Goal: Task Accomplishment & Management: Use online tool/utility

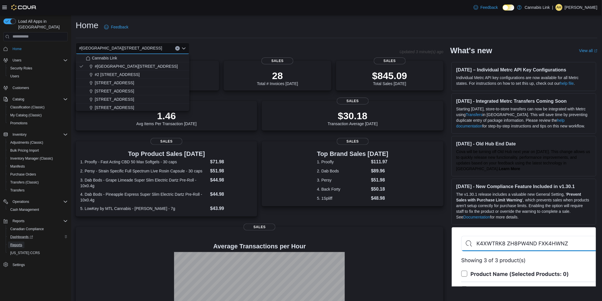
drag, startPoint x: 16, startPoint y: 237, endPoint x: 36, endPoint y: 232, distance: 20.0
click at [16, 243] on span "Reports" at bounding box center [16, 245] width 12 height 5
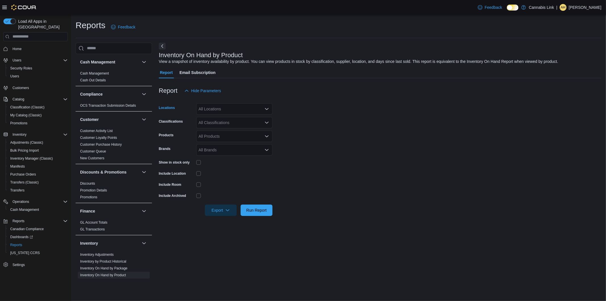
click at [257, 107] on div "All Locations" at bounding box center [234, 108] width 76 height 11
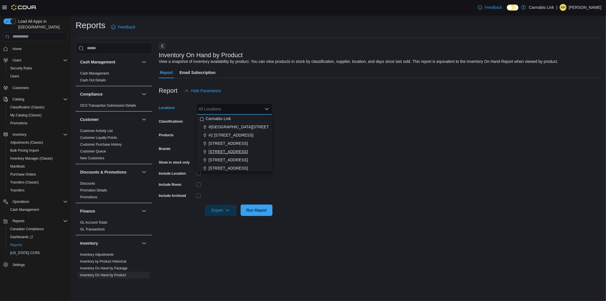
click at [237, 152] on span "[STREET_ADDRESS]" at bounding box center [228, 152] width 39 height 6
click at [359, 162] on form "Locations [STREET_ADDRESS] Selected. [STREET_ADDRESS] Press Backspace to delete…" at bounding box center [380, 155] width 443 height 119
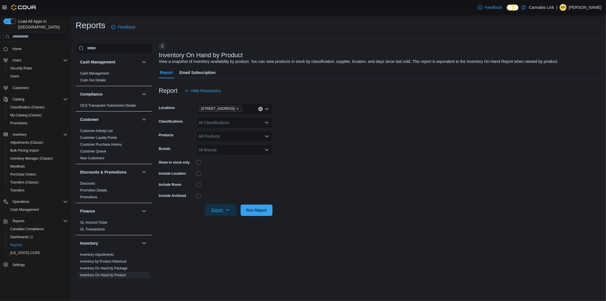
click at [222, 209] on span "Export" at bounding box center [220, 209] width 25 height 11
click at [229, 221] on span "Export to Excel" at bounding box center [222, 221] width 26 height 5
click at [229, 209] on icon "button" at bounding box center [227, 210] width 5 height 5
click at [230, 221] on span "Export to Excel" at bounding box center [222, 221] width 26 height 5
